Goal: Use online tool/utility

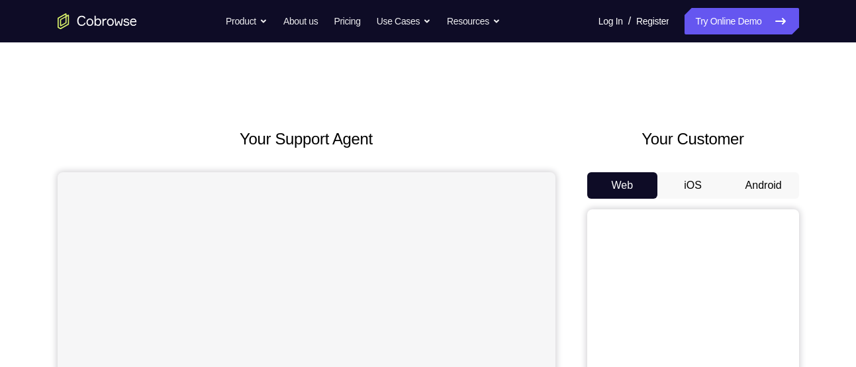
click at [751, 174] on button "Android" at bounding box center [763, 185] width 71 height 26
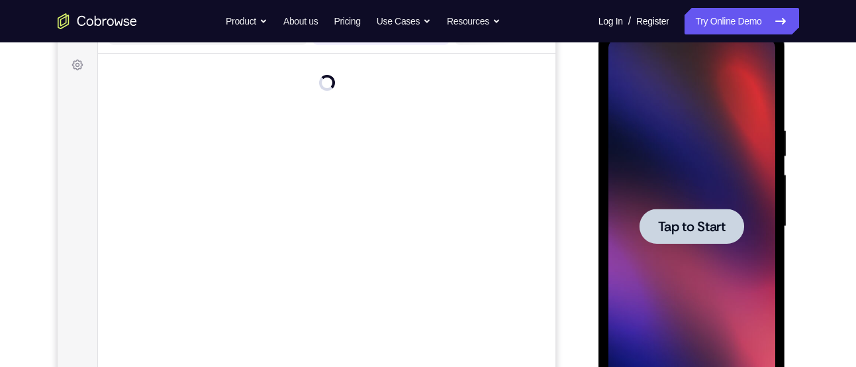
click at [699, 224] on span "Tap to Start" at bounding box center [692, 226] width 68 height 13
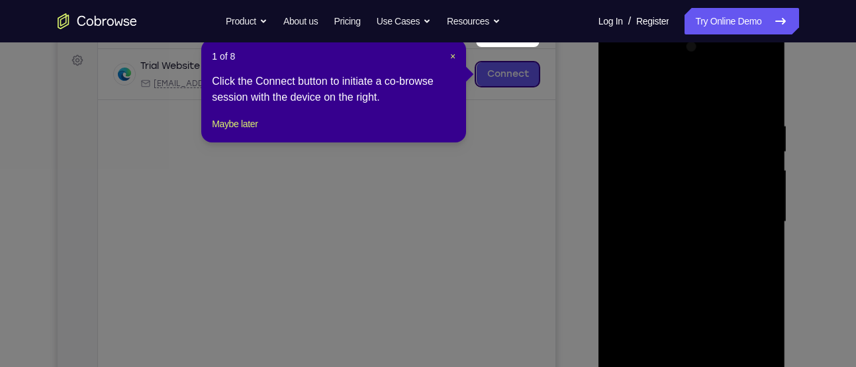
scroll to position [182, 0]
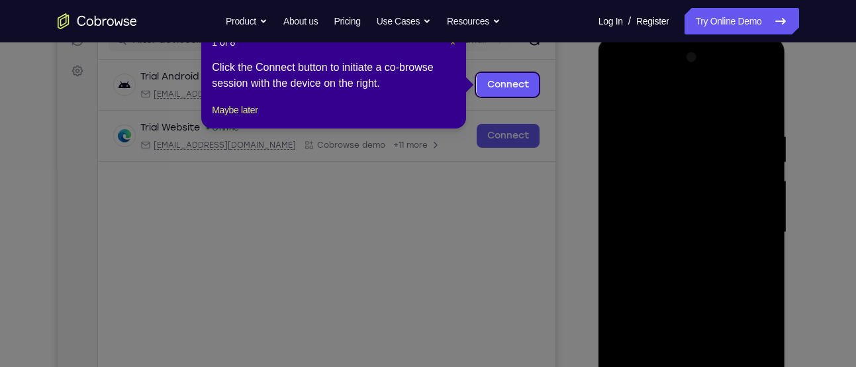
click at [455, 46] on span "×" at bounding box center [452, 42] width 5 height 11
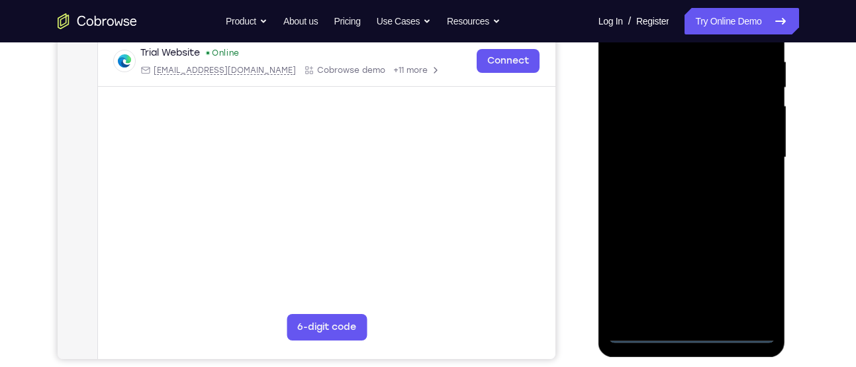
scroll to position [264, 0]
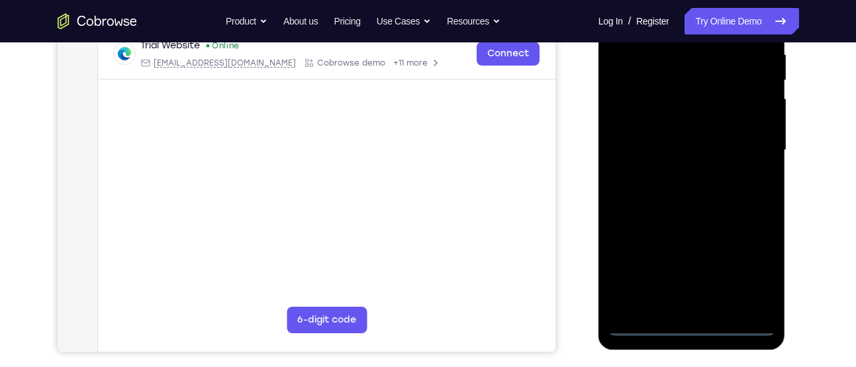
click at [687, 320] on div at bounding box center [691, 150] width 167 height 371
click at [695, 326] on div at bounding box center [691, 150] width 167 height 371
click at [758, 264] on div at bounding box center [691, 150] width 167 height 371
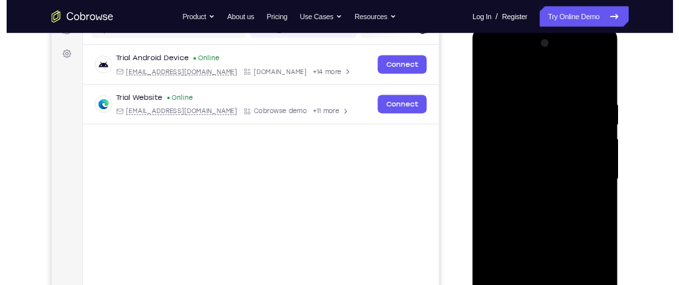
scroll to position [183, 0]
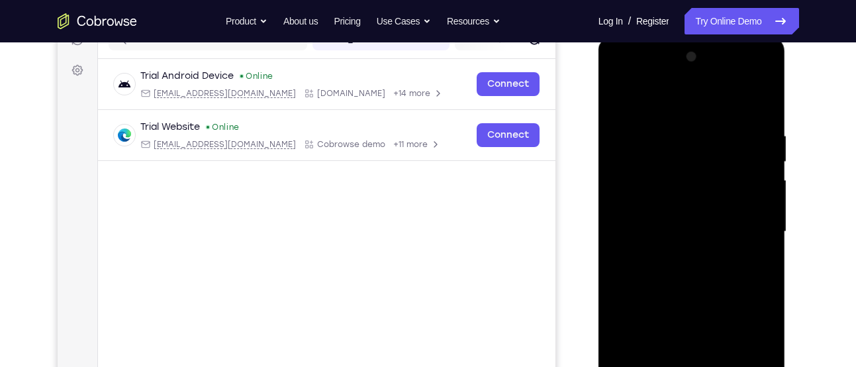
click at [627, 79] on div at bounding box center [691, 231] width 167 height 371
click at [753, 212] on div at bounding box center [691, 231] width 167 height 371
click at [754, 226] on div at bounding box center [691, 231] width 167 height 371
click at [676, 256] on div at bounding box center [691, 231] width 167 height 371
click at [679, 205] on div at bounding box center [691, 231] width 167 height 371
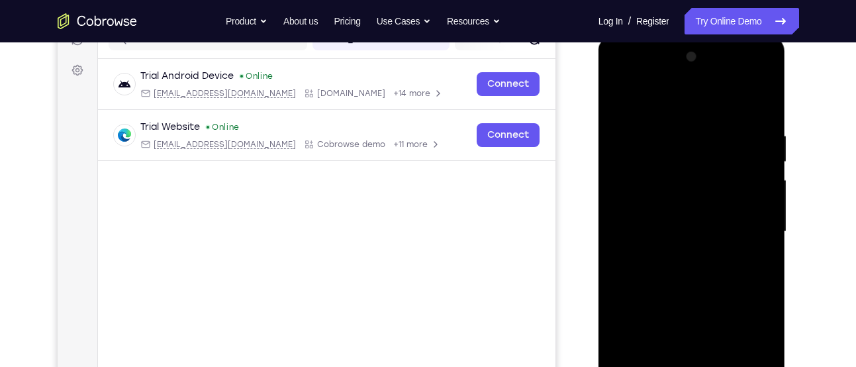
click at [659, 226] on div at bounding box center [691, 231] width 167 height 371
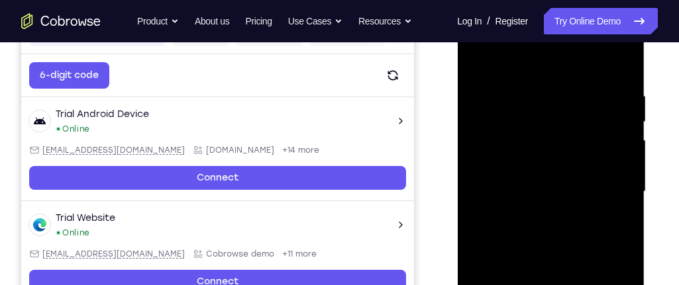
scroll to position [217, 0]
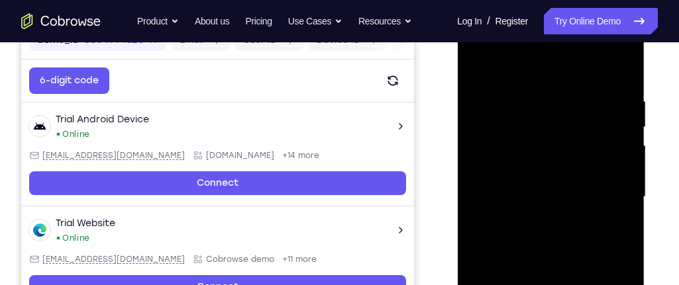
click at [546, 170] on div at bounding box center [550, 197] width 167 height 371
drag, startPoint x: 522, startPoint y: 70, endPoint x: 974, endPoint y: 36, distance: 453.5
click at [516, 34] on div at bounding box center [550, 197] width 167 height 371
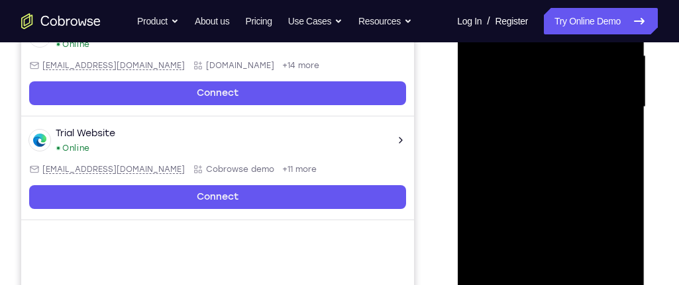
scroll to position [314, 0]
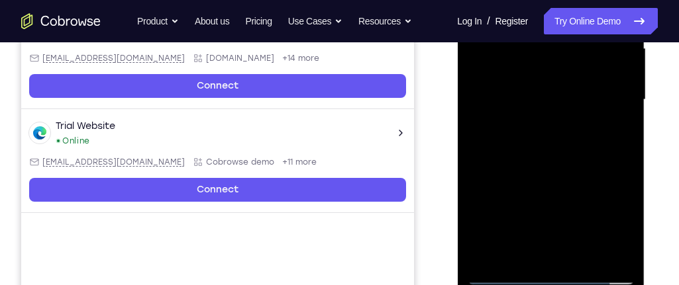
click at [519, 253] on div at bounding box center [550, 100] width 167 height 371
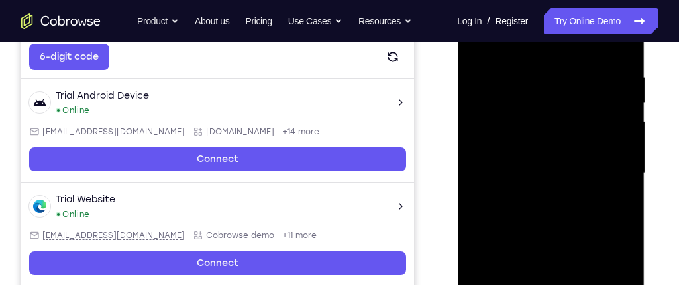
scroll to position [233, 0]
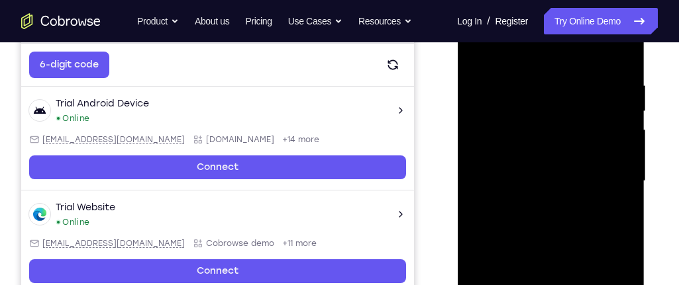
click at [506, 50] on div at bounding box center [550, 181] width 167 height 371
click at [520, 109] on div at bounding box center [550, 181] width 167 height 371
click at [479, 50] on div at bounding box center [550, 181] width 167 height 371
click at [510, 114] on div at bounding box center [550, 181] width 167 height 371
click at [597, 146] on div at bounding box center [550, 181] width 167 height 371
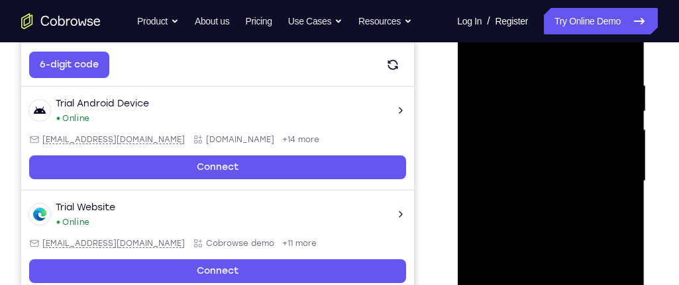
drag, startPoint x: 522, startPoint y: 192, endPoint x: 522, endPoint y: 162, distance: 29.8
click at [522, 162] on div at bounding box center [550, 181] width 167 height 371
drag, startPoint x: 523, startPoint y: 211, endPoint x: 523, endPoint y: 170, distance: 40.4
click at [523, 170] on div at bounding box center [550, 181] width 167 height 371
drag, startPoint x: 522, startPoint y: 213, endPoint x: 521, endPoint y: 128, distance: 85.4
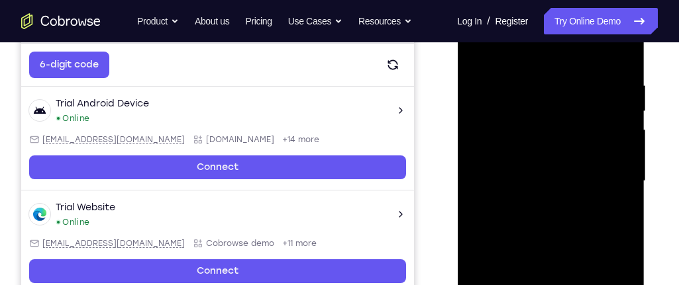
click at [521, 128] on div at bounding box center [550, 181] width 167 height 371
drag, startPoint x: 523, startPoint y: 197, endPoint x: 522, endPoint y: 130, distance: 67.5
click at [522, 130] on div at bounding box center [550, 181] width 167 height 371
drag, startPoint x: 524, startPoint y: 218, endPoint x: 524, endPoint y: 144, distance: 73.5
click at [524, 146] on div at bounding box center [550, 181] width 167 height 371
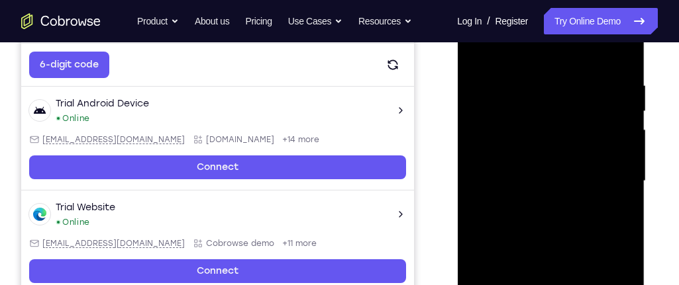
drag, startPoint x: 523, startPoint y: 237, endPoint x: 527, endPoint y: 127, distance: 110.0
click at [527, 127] on div at bounding box center [550, 181] width 167 height 371
drag, startPoint x: 528, startPoint y: 189, endPoint x: 524, endPoint y: 112, distance: 76.9
click at [524, 112] on div at bounding box center [550, 181] width 167 height 371
drag, startPoint x: 529, startPoint y: 205, endPoint x: 528, endPoint y: 118, distance: 87.4
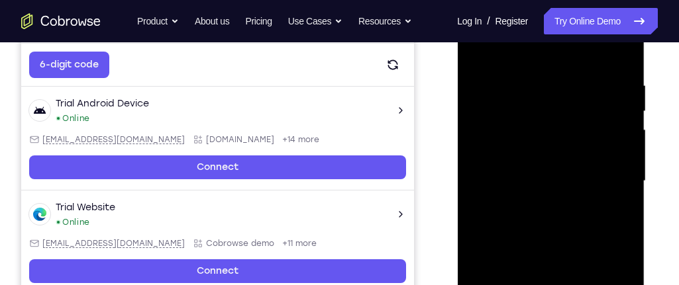
click at [528, 118] on div at bounding box center [550, 181] width 167 height 371
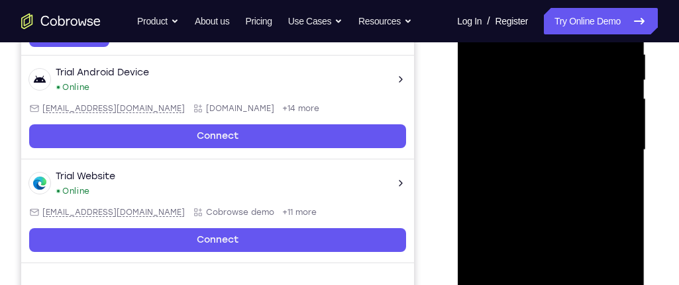
scroll to position [266, 0]
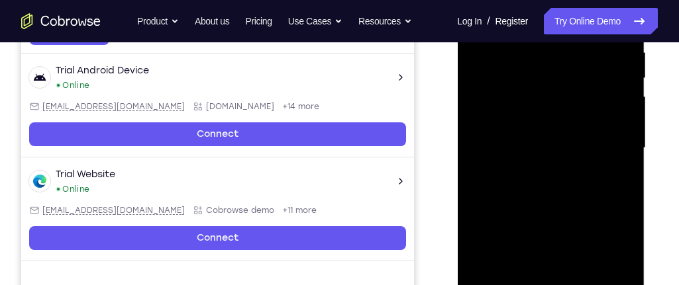
drag, startPoint x: 535, startPoint y: 238, endPoint x: 535, endPoint y: 180, distance: 57.6
click at [535, 181] on div at bounding box center [550, 148] width 167 height 371
drag, startPoint x: 536, startPoint y: 232, endPoint x: 534, endPoint y: 150, distance: 82.1
click at [534, 150] on div at bounding box center [550, 148] width 167 height 371
drag, startPoint x: 536, startPoint y: 235, endPoint x: 536, endPoint y: 140, distance: 94.7
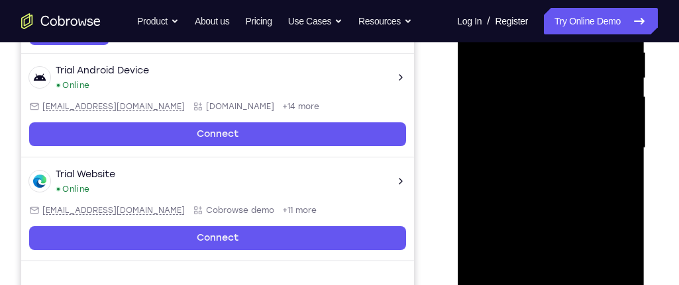
click at [536, 140] on div at bounding box center [550, 148] width 167 height 371
drag, startPoint x: 535, startPoint y: 198, endPoint x: 532, endPoint y: 103, distance: 95.4
click at [532, 103] on div at bounding box center [550, 148] width 167 height 371
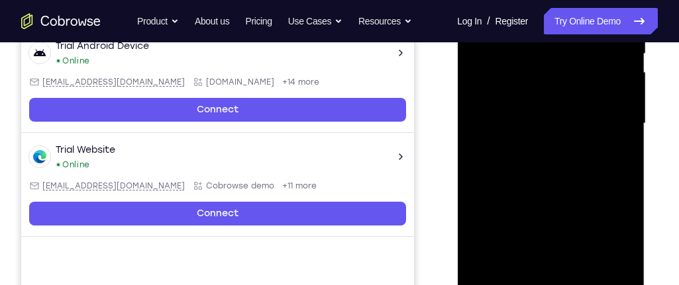
scroll to position [293, 0]
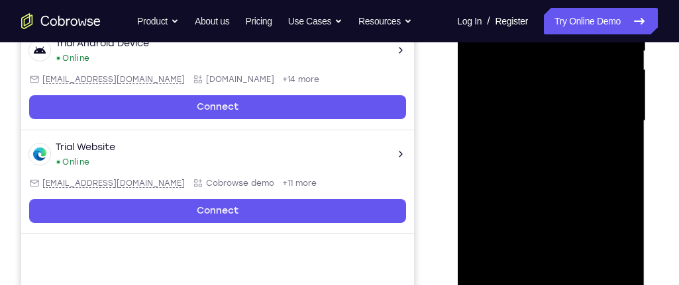
drag, startPoint x: 536, startPoint y: 224, endPoint x: 536, endPoint y: 150, distance: 74.2
click at [536, 150] on div at bounding box center [550, 121] width 167 height 371
click at [491, 269] on div at bounding box center [550, 121] width 167 height 371
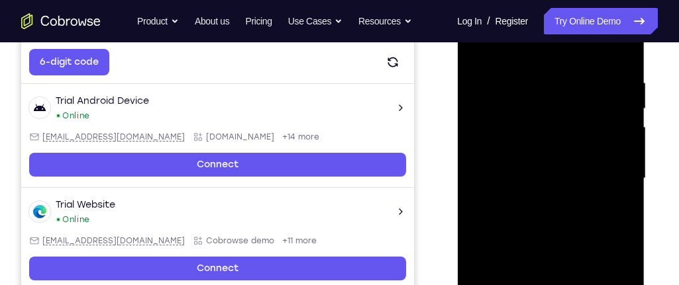
scroll to position [233, 0]
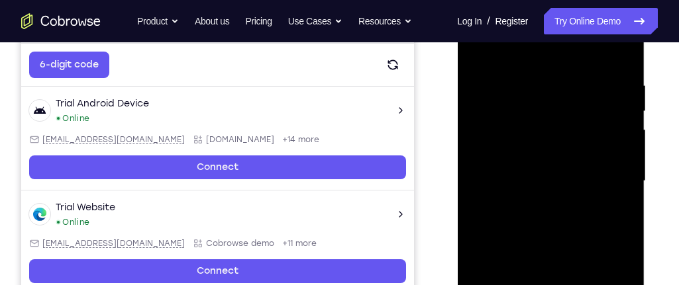
click at [527, 84] on div at bounding box center [550, 181] width 167 height 371
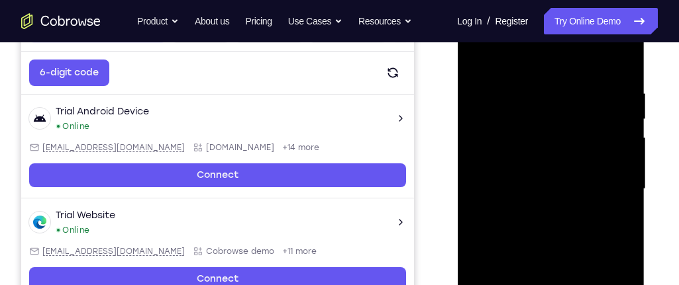
scroll to position [224, 0]
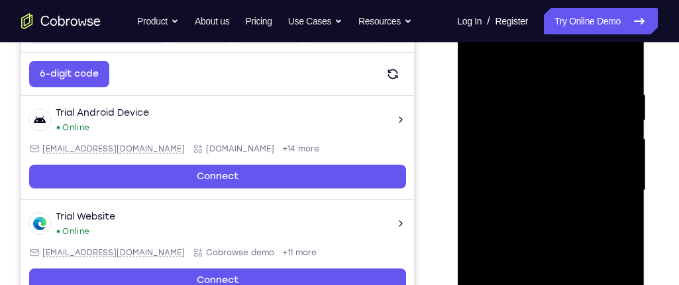
click at [593, 162] on div at bounding box center [550, 190] width 167 height 371
click at [605, 169] on div at bounding box center [550, 190] width 167 height 371
drag, startPoint x: 605, startPoint y: 169, endPoint x: 605, endPoint y: 161, distance: 7.9
click at [605, 161] on div at bounding box center [550, 190] width 167 height 371
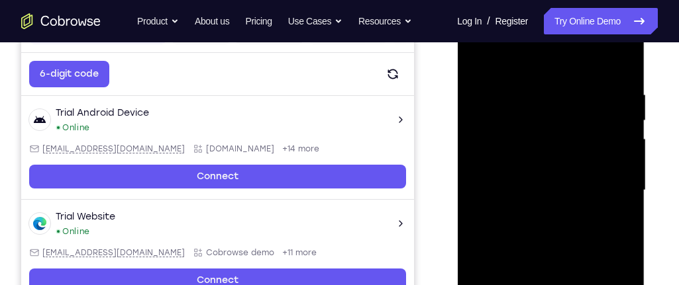
click at [605, 161] on div at bounding box center [550, 190] width 167 height 371
drag, startPoint x: 588, startPoint y: 162, endPoint x: 521, endPoint y: 158, distance: 67.0
click at [521, 158] on div at bounding box center [550, 190] width 167 height 371
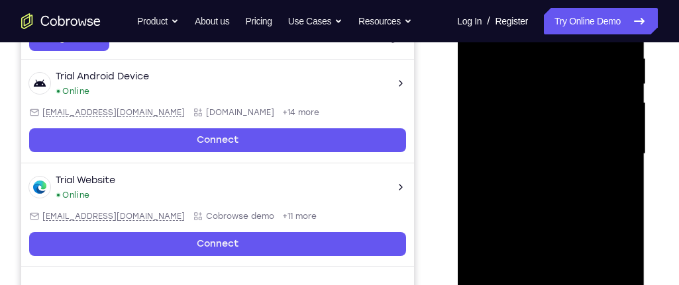
scroll to position [264, 0]
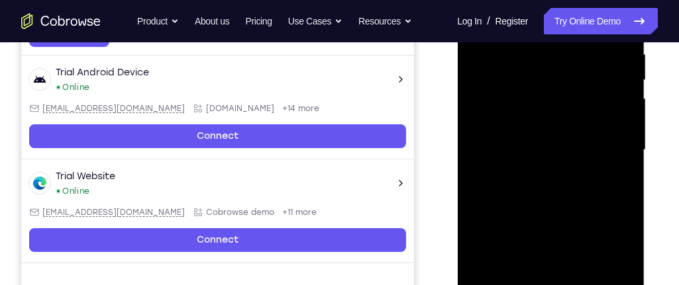
click at [591, 171] on div at bounding box center [550, 150] width 167 height 371
click at [605, 176] on div at bounding box center [550, 150] width 167 height 371
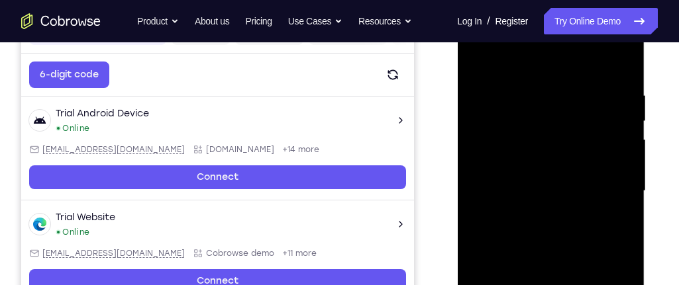
scroll to position [222, 0]
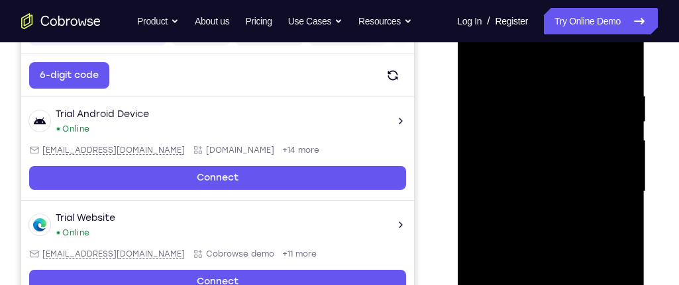
drag, startPoint x: 605, startPoint y: 218, endPoint x: 495, endPoint y: 175, distance: 118.6
click at [495, 175] on div at bounding box center [550, 192] width 167 height 371
drag, startPoint x: 609, startPoint y: 181, endPoint x: 496, endPoint y: 181, distance: 113.2
click at [496, 181] on div at bounding box center [550, 192] width 167 height 371
click at [612, 69] on div at bounding box center [550, 192] width 167 height 371
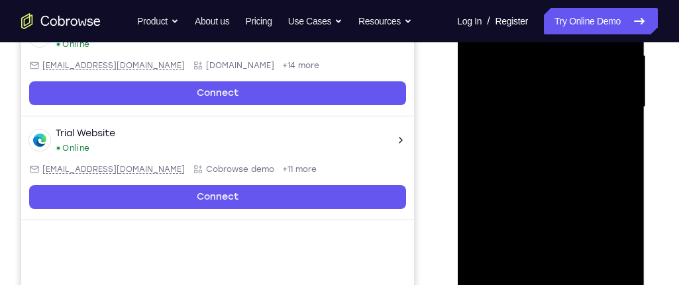
scroll to position [308, 0]
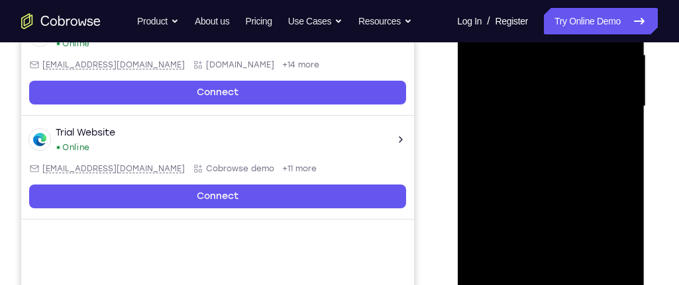
click at [519, 259] on div at bounding box center [550, 106] width 167 height 371
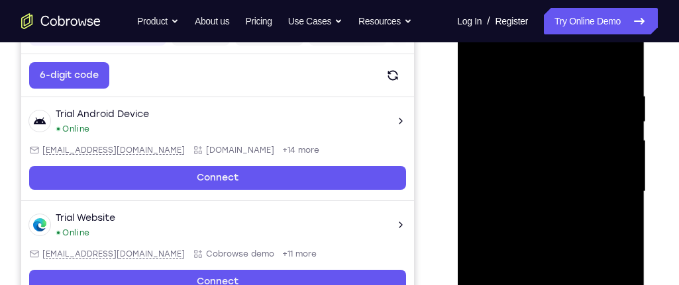
scroll to position [222, 0]
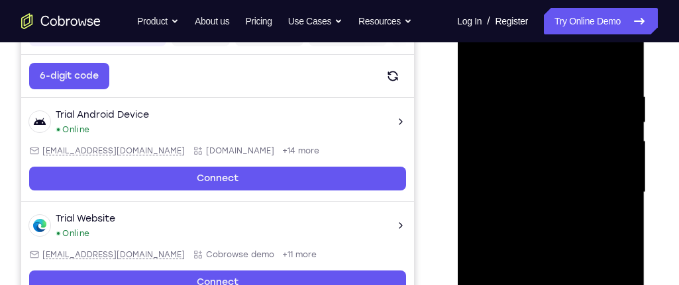
click at [555, 158] on div at bounding box center [550, 192] width 167 height 371
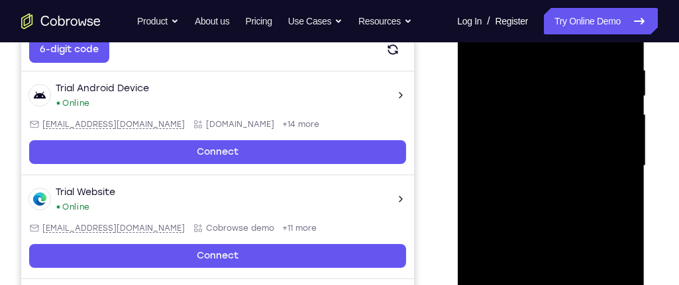
scroll to position [251, 0]
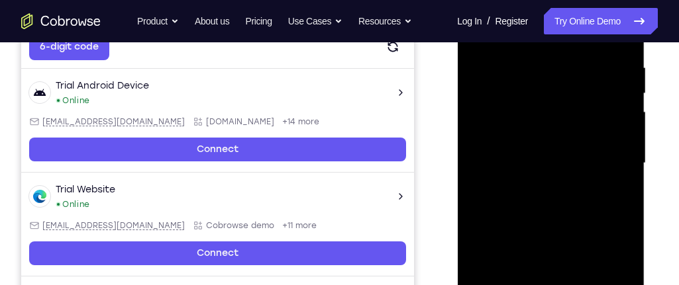
click at [620, 253] on div at bounding box center [550, 163] width 167 height 371
drag, startPoint x: 592, startPoint y: 243, endPoint x: 580, endPoint y: 168, distance: 76.4
click at [580, 168] on div at bounding box center [550, 163] width 167 height 371
click at [559, 232] on div at bounding box center [550, 163] width 167 height 371
drag, startPoint x: 554, startPoint y: 185, endPoint x: 554, endPoint y: 164, distance: 21.8
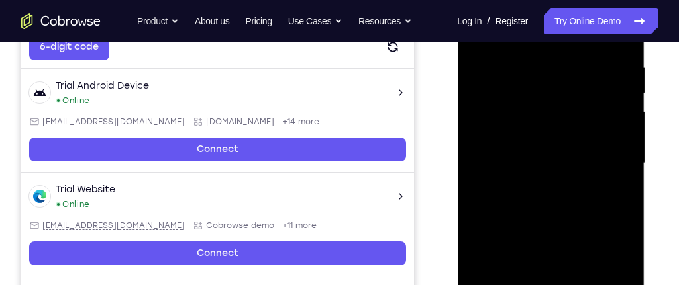
click at [554, 164] on div at bounding box center [550, 163] width 167 height 371
drag, startPoint x: 555, startPoint y: 236, endPoint x: 548, endPoint y: 171, distance: 65.3
click at [548, 171] on div at bounding box center [550, 163] width 167 height 371
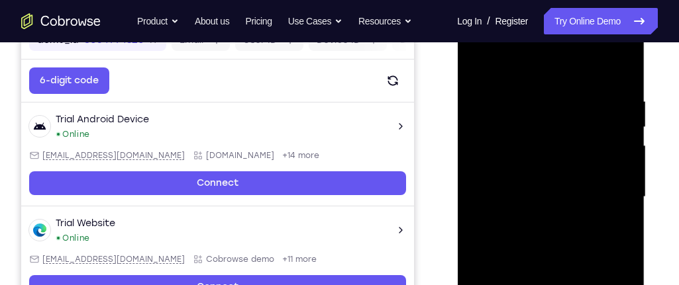
scroll to position [209, 0]
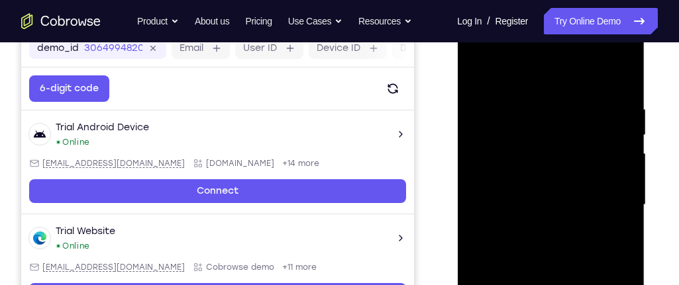
click at [471, 70] on div at bounding box center [550, 205] width 167 height 371
click at [481, 72] on div at bounding box center [550, 205] width 167 height 371
click at [502, 72] on div at bounding box center [550, 205] width 167 height 371
click at [487, 89] on div at bounding box center [550, 205] width 167 height 371
drag, startPoint x: 556, startPoint y: 146, endPoint x: 556, endPoint y: 119, distance: 27.8
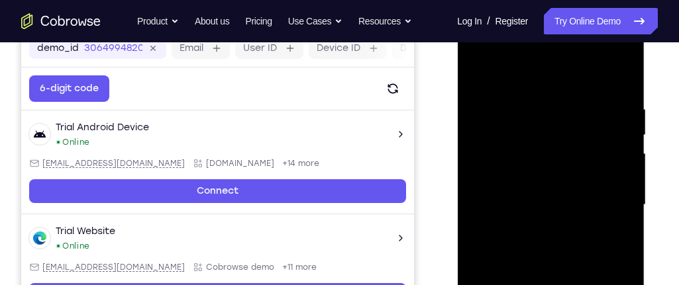
click at [556, 119] on div at bounding box center [550, 205] width 167 height 371
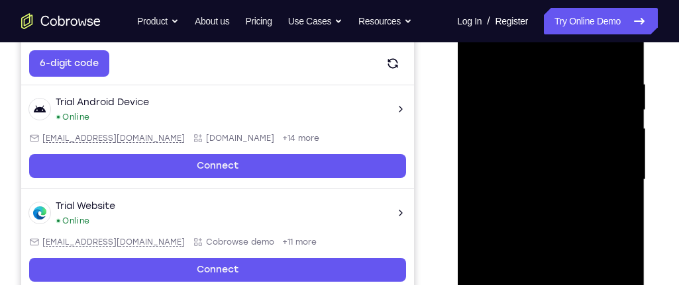
scroll to position [234, 0]
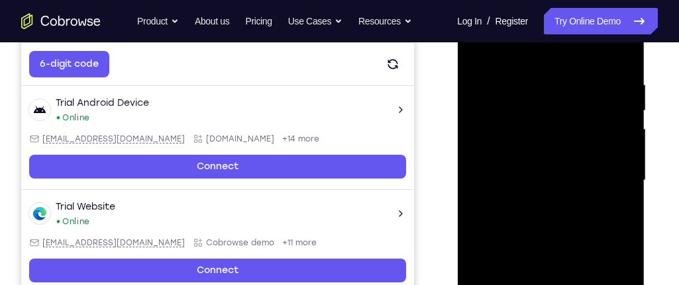
click at [587, 138] on div at bounding box center [550, 180] width 167 height 371
